Goal: Information Seeking & Learning: Learn about a topic

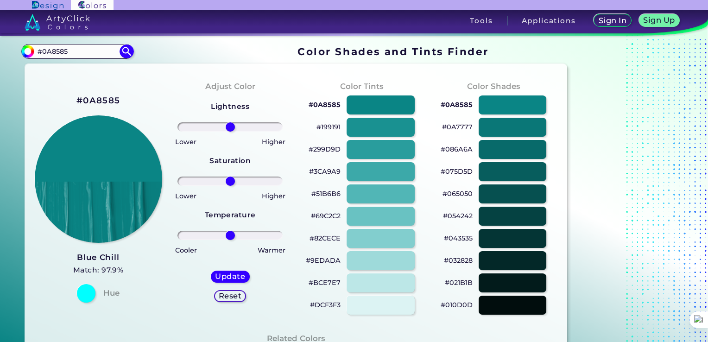
click at [331, 194] on p "#51B6B6" at bounding box center [325, 193] width 29 height 11
click at [326, 215] on p "#69C2C2" at bounding box center [326, 215] width 30 height 11
click at [329, 262] on p "#9EDADA" at bounding box center [323, 260] width 35 height 11
click at [463, 259] on p "#032828" at bounding box center [458, 260] width 29 height 11
click at [458, 173] on p "#075D5D" at bounding box center [457, 171] width 32 height 11
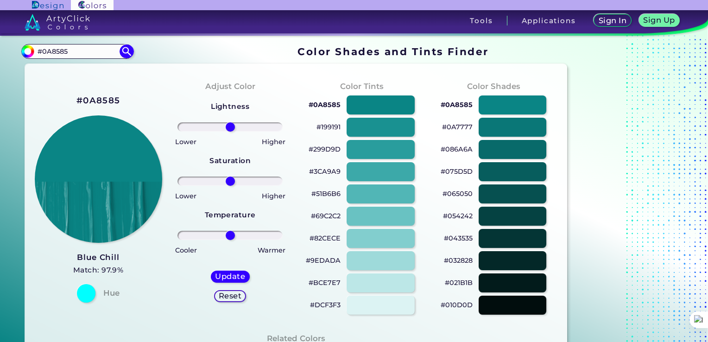
click at [451, 127] on p "#0A7777" at bounding box center [457, 126] width 31 height 11
click at [330, 106] on p "#0A8585" at bounding box center [325, 104] width 32 height 11
click at [327, 150] on p "#299D9D" at bounding box center [325, 149] width 32 height 11
click at [322, 193] on p "#51B6B6" at bounding box center [325, 193] width 29 height 11
click at [323, 240] on p "#82CECE" at bounding box center [325, 238] width 31 height 11
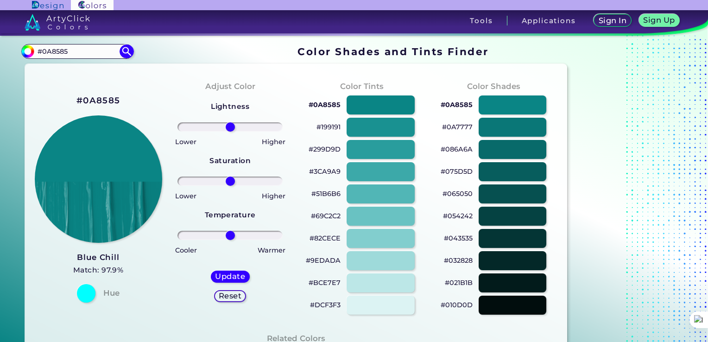
click at [327, 283] on p "#BCE7E7" at bounding box center [325, 282] width 32 height 11
click at [64, 51] on input "#0A8585" at bounding box center [77, 51] width 86 height 13
paste input "EB0000"
type input "#EB0000"
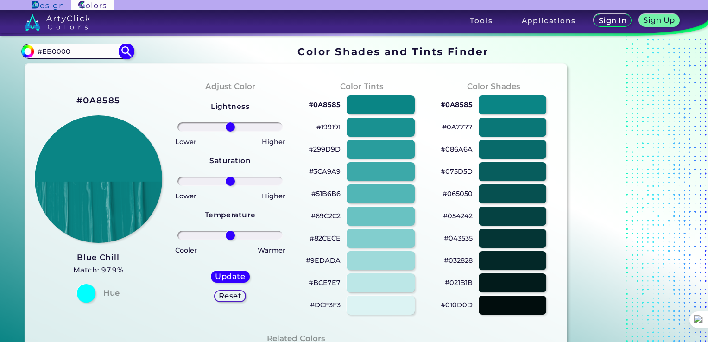
click at [121, 52] on img at bounding box center [127, 51] width 16 height 16
type input "#eb0000"
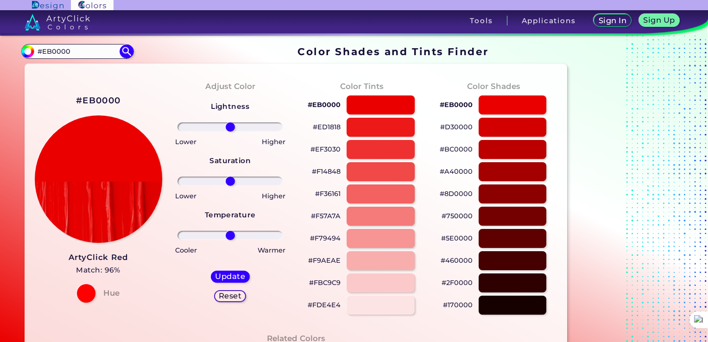
click at [329, 216] on p "#F57A7A" at bounding box center [326, 215] width 30 height 11
click at [96, 53] on input "#EB0000" at bounding box center [77, 51] width 86 height 13
paste input "FFBF"
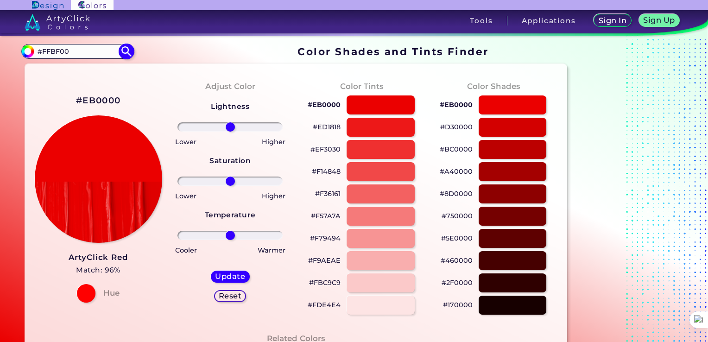
type input "#FFBF00"
click at [126, 53] on img at bounding box center [127, 51] width 16 height 16
type input "#ffbf00"
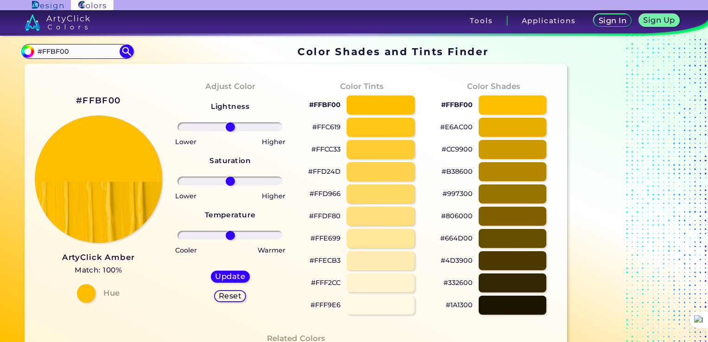
click at [324, 194] on p "#FFD966" at bounding box center [325, 193] width 31 height 11
click at [328, 150] on p "#FFCC33" at bounding box center [325, 149] width 29 height 11
